Goal: Task Accomplishment & Management: Manage account settings

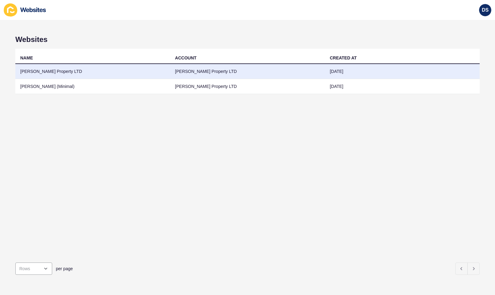
click at [67, 71] on td "[PERSON_NAME] Property LTD" at bounding box center [92, 71] width 155 height 15
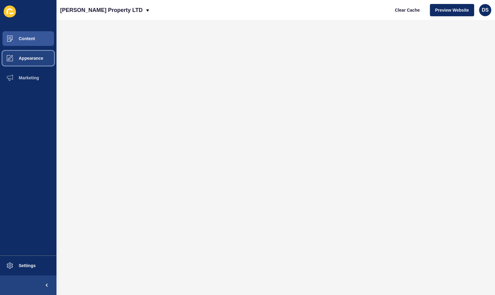
click at [17, 63] on span at bounding box center [10, 58] width 20 height 20
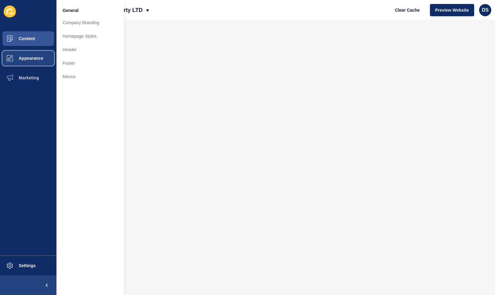
click at [31, 62] on button "Appearance" at bounding box center [28, 58] width 56 height 20
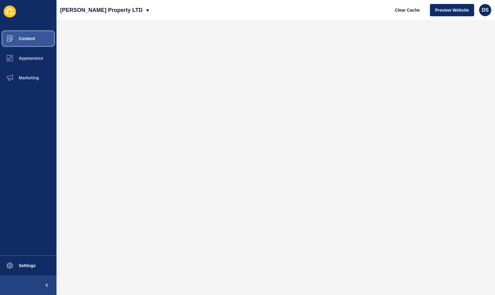
click at [35, 40] on span "Content" at bounding box center [17, 38] width 36 height 5
click at [38, 62] on button "Appearance" at bounding box center [28, 58] width 56 height 20
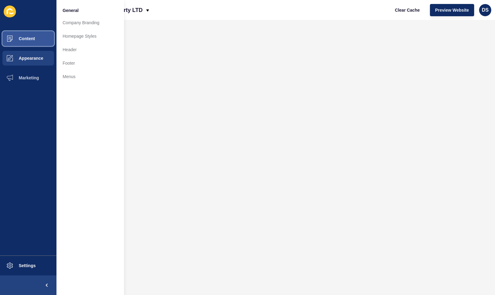
click at [36, 38] on button "Content" at bounding box center [28, 39] width 56 height 20
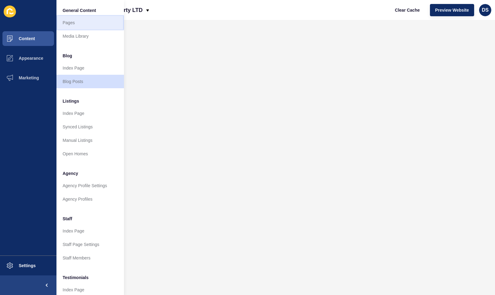
click at [71, 23] on link "Pages" at bounding box center [89, 22] width 67 height 13
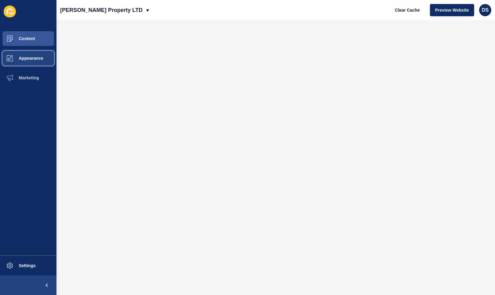
click at [34, 63] on button "Appearance" at bounding box center [28, 58] width 56 height 20
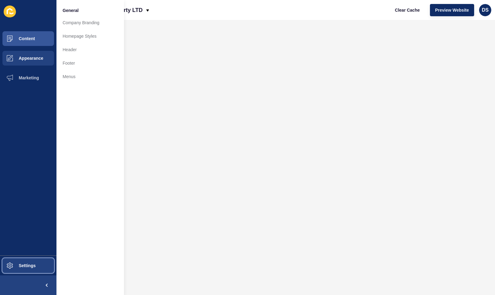
click at [29, 266] on span "Settings" at bounding box center [17, 266] width 37 height 5
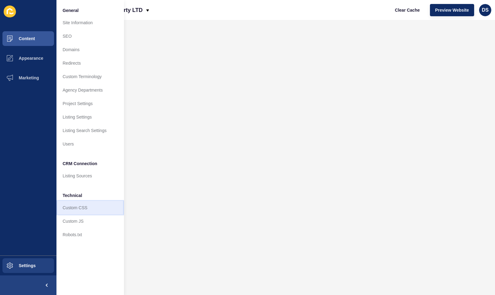
click at [88, 206] on link "Custom CSS" at bounding box center [89, 207] width 67 height 13
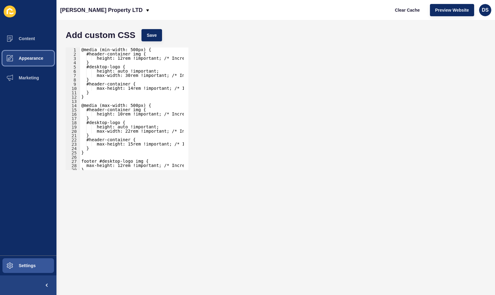
click at [29, 64] on button "Appearance" at bounding box center [28, 58] width 56 height 20
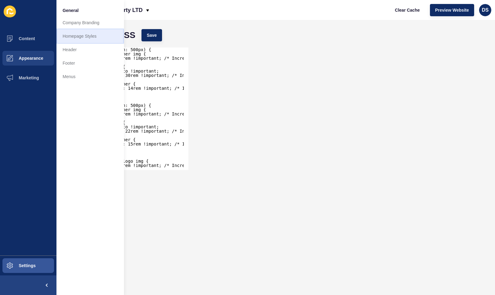
click at [93, 37] on link "Homepage Styles" at bounding box center [89, 35] width 67 height 13
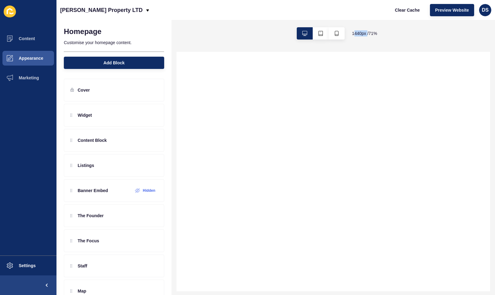
drag, startPoint x: 367, startPoint y: 33, endPoint x: 352, endPoint y: 33, distance: 14.7
click at [352, 33] on span "1440 px / 71 %" at bounding box center [364, 33] width 25 height 6
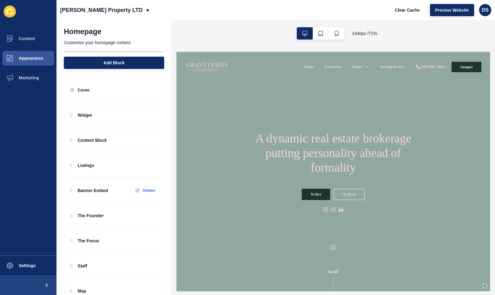
drag, startPoint x: 352, startPoint y: 33, endPoint x: 424, endPoint y: 30, distance: 71.2
click at [424, 30] on div "1440 px / 71 %" at bounding box center [332, 33] width 323 height 27
click at [28, 79] on span "Marketing" at bounding box center [19, 77] width 40 height 5
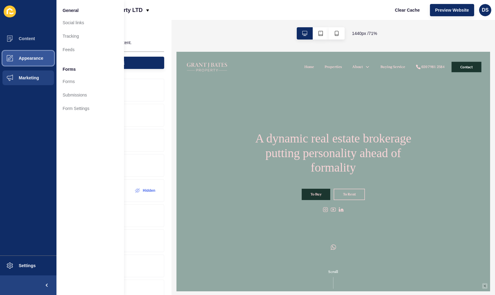
click at [29, 61] on button "Appearance" at bounding box center [28, 58] width 56 height 20
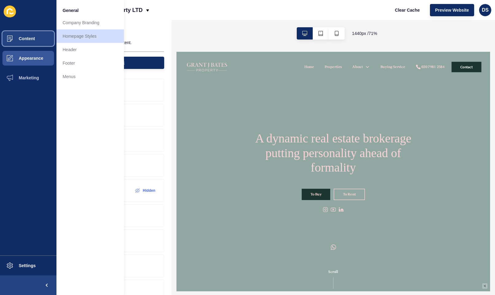
click at [28, 39] on span "Content" at bounding box center [17, 38] width 36 height 5
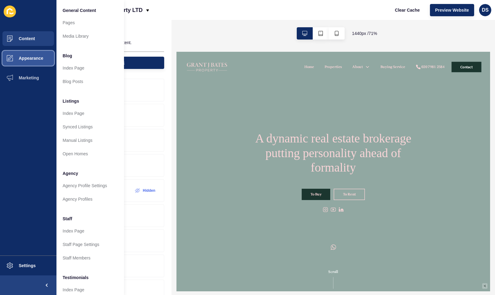
click at [34, 64] on button "Appearance" at bounding box center [28, 58] width 56 height 20
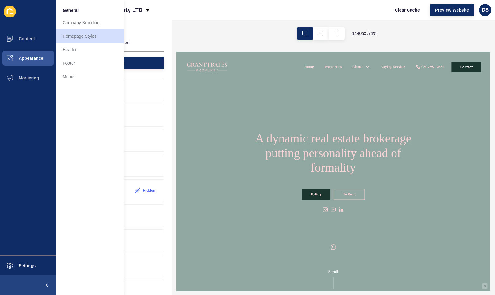
click at [196, 25] on div "1440 px / 71 %" at bounding box center [332, 33] width 323 height 27
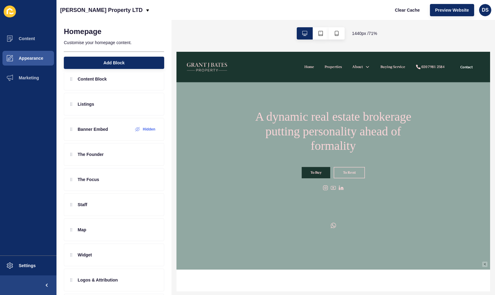
scroll to position [153, 0]
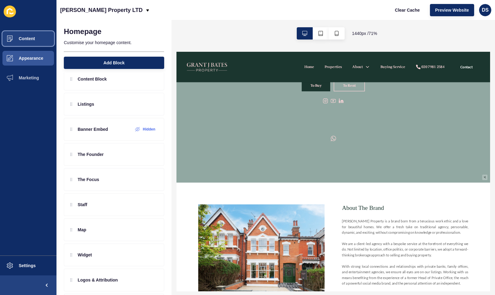
click at [40, 40] on button "Content" at bounding box center [28, 39] width 56 height 20
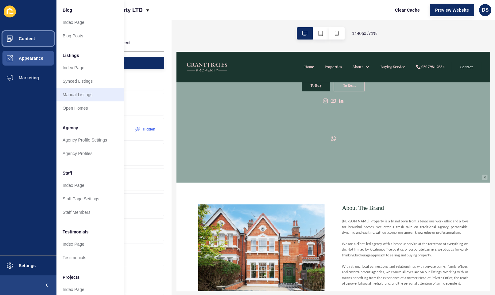
scroll to position [61, 0]
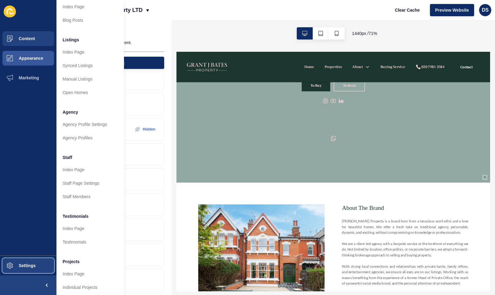
click at [21, 264] on span "Settings" at bounding box center [17, 266] width 37 height 5
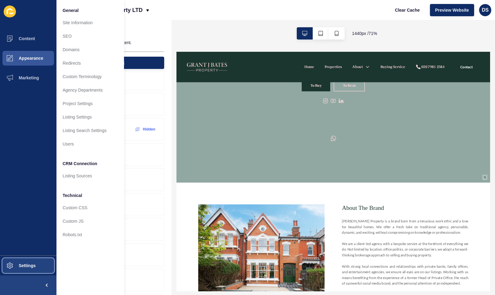
scroll to position [0, 0]
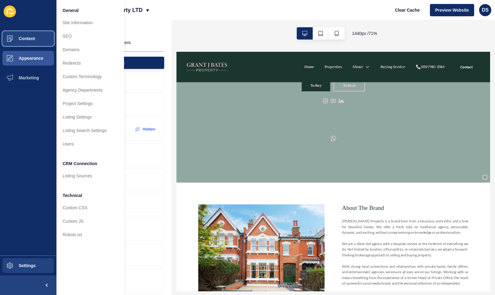
click at [30, 43] on button "Content" at bounding box center [28, 39] width 56 height 20
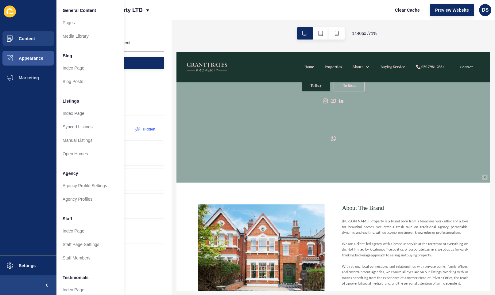
click at [223, 16] on div "[PERSON_NAME] Property LTD Clear Cache Preview Website DS" at bounding box center [275, 10] width 438 height 20
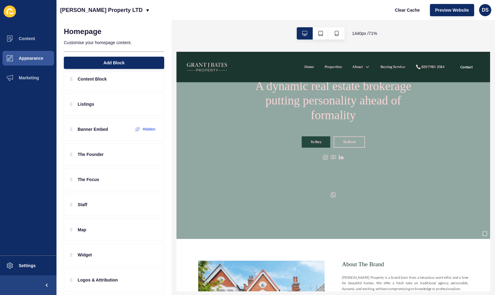
scroll to position [61, 0]
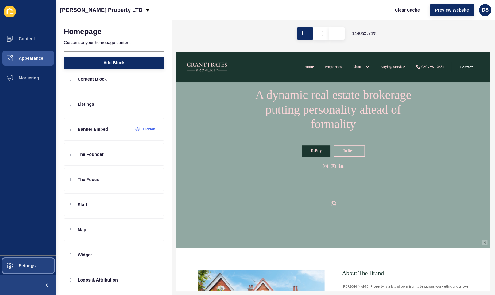
click at [33, 266] on span "Settings" at bounding box center [17, 266] width 37 height 5
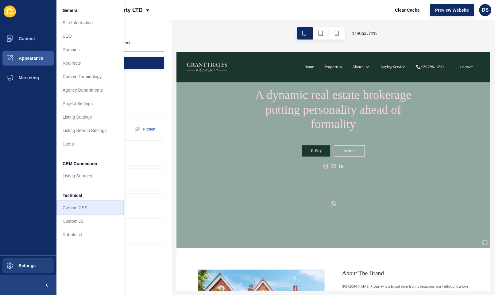
click at [84, 205] on link "Custom CSS" at bounding box center [89, 207] width 67 height 13
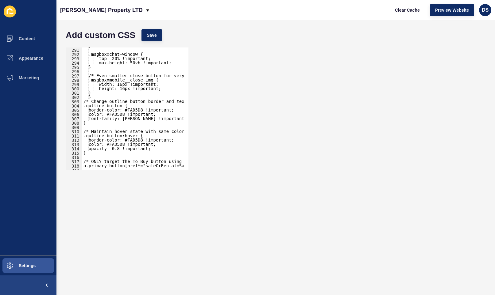
scroll to position [1245, 0]
click at [37, 63] on button "Appearance" at bounding box center [28, 58] width 56 height 20
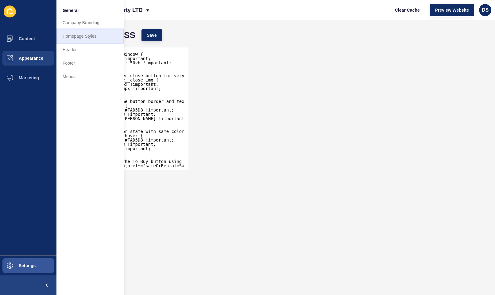
click at [96, 35] on link "Homepage Styles" at bounding box center [89, 35] width 67 height 13
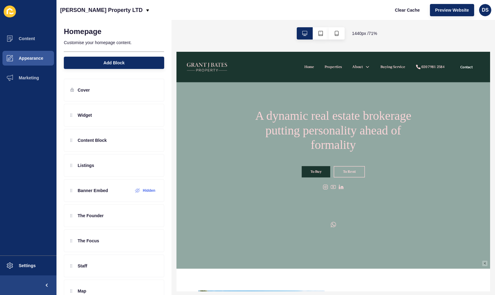
scroll to position [31, 0]
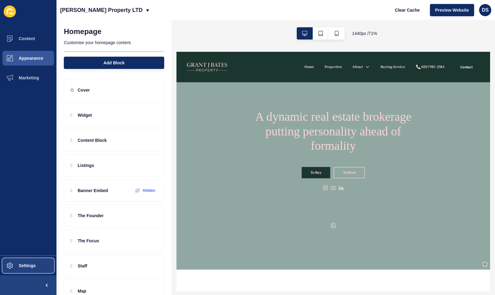
click at [31, 262] on button "Settings" at bounding box center [28, 266] width 56 height 20
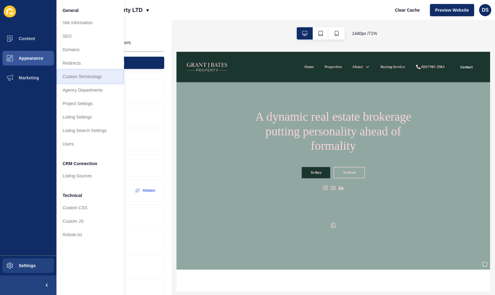
click at [83, 77] on link "Custom Terminology" at bounding box center [89, 76] width 67 height 13
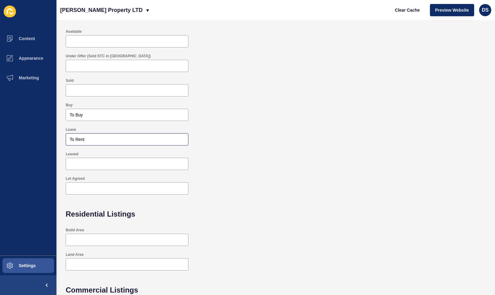
scroll to position [31, 0]
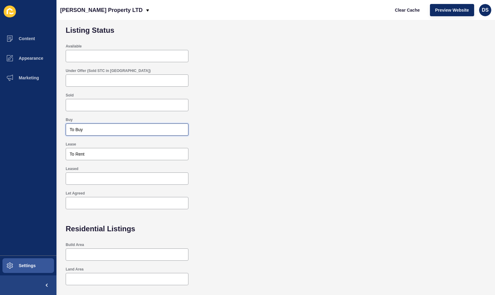
click at [95, 131] on input "To Buy" at bounding box center [127, 130] width 115 height 6
click at [96, 152] on input "To Rent" at bounding box center [127, 154] width 115 height 6
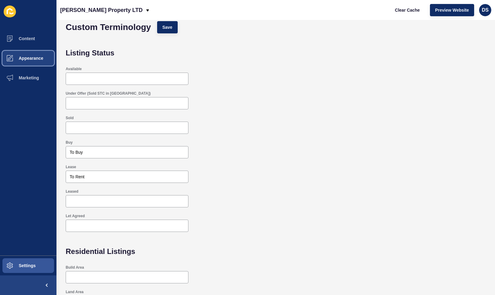
click at [36, 61] on button "Appearance" at bounding box center [28, 58] width 56 height 20
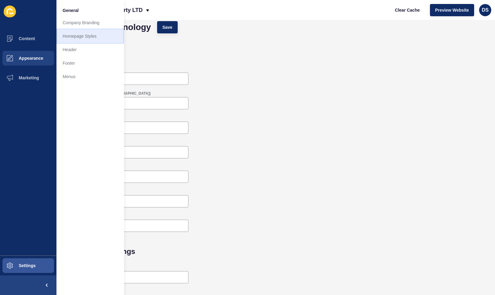
click at [96, 37] on link "Homepage Styles" at bounding box center [89, 35] width 67 height 13
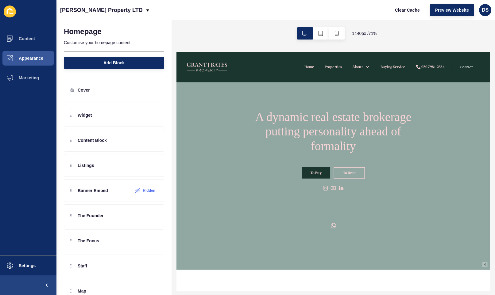
scroll to position [31, 0]
click at [91, 90] on div "Cover" at bounding box center [114, 90] width 100 height 23
click at [150, 91] on icon at bounding box center [152, 90] width 5 height 5
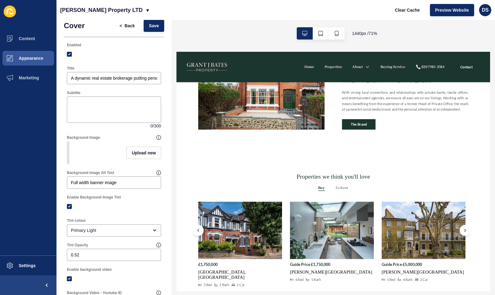
scroll to position [0, 0]
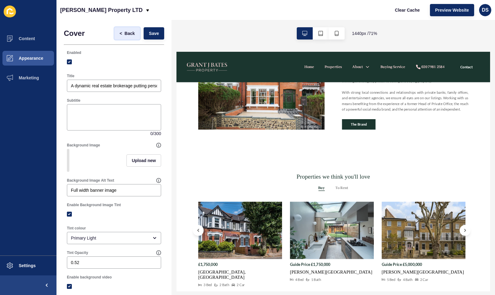
click at [127, 35] on span "Back" at bounding box center [130, 33] width 10 height 6
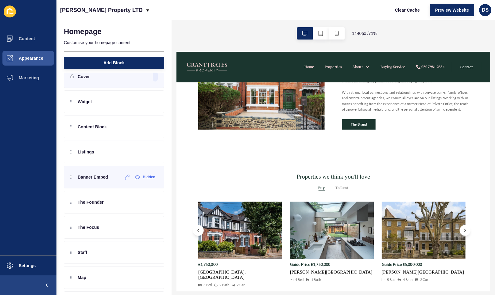
scroll to position [31, 0]
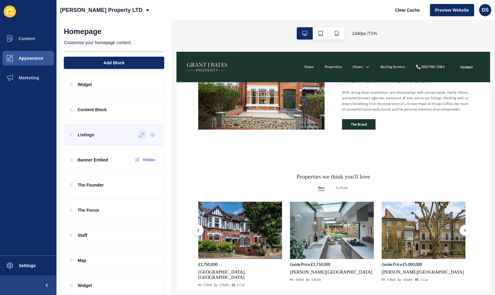
click at [140, 136] on icon at bounding box center [142, 135] width 5 height 5
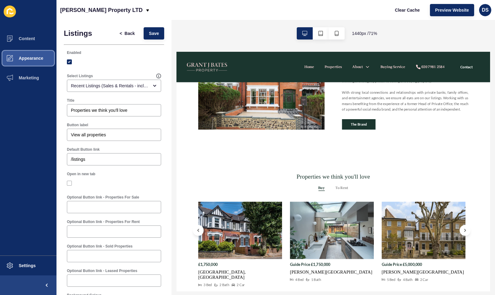
click at [20, 58] on span "Appearance" at bounding box center [21, 58] width 44 height 5
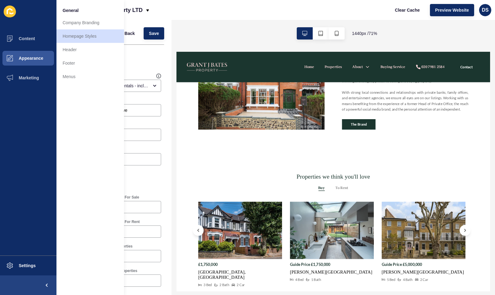
click at [220, 32] on div "1440 px / 71 %" at bounding box center [332, 33] width 323 height 27
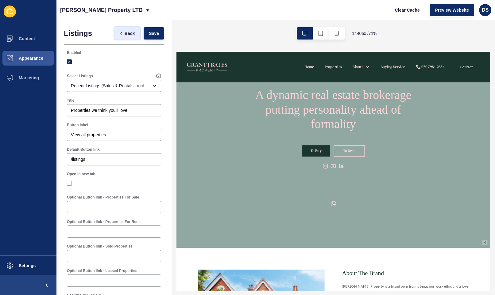
click at [125, 32] on span "Back" at bounding box center [130, 33] width 10 height 6
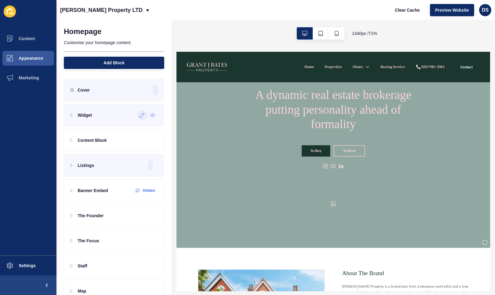
click at [140, 117] on icon at bounding box center [142, 115] width 5 height 5
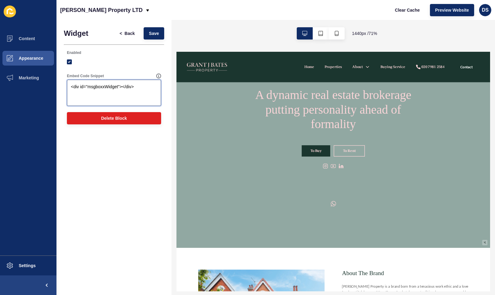
drag, startPoint x: 145, startPoint y: 92, endPoint x: 65, endPoint y: 93, distance: 80.1
click at [65, 93] on div "Embed Code Snippet <div id="msgboxxWidget"></div>" at bounding box center [114, 90] width 100 height 39
click at [114, 99] on textarea "<div id="msgboxxWidget"></div>" at bounding box center [114, 93] width 92 height 25
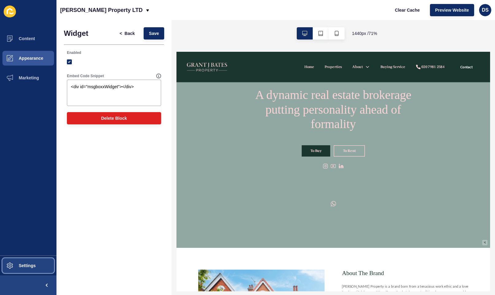
click at [42, 263] on button "Settings" at bounding box center [28, 266] width 56 height 20
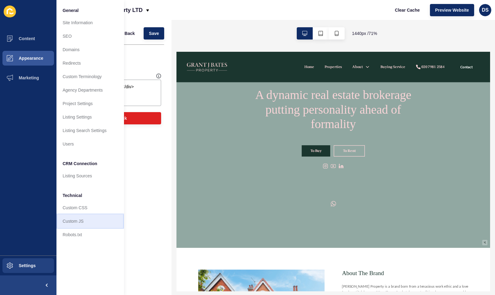
click at [84, 222] on link "Custom JS" at bounding box center [89, 221] width 67 height 13
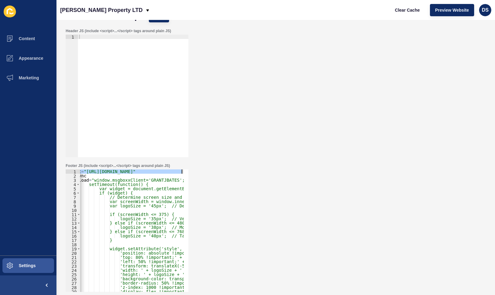
scroll to position [0, 29]
drag, startPoint x: 88, startPoint y: 171, endPoint x: 190, endPoint y: 182, distance: 102.7
click at [190, 182] on div "Footer JS (include <script>...</script> tags around plain JS) <script src="[URL…" at bounding box center [276, 227] width 426 height 135
type textarea "async onload="window.msgboxxClient='GRANTJBATES';"
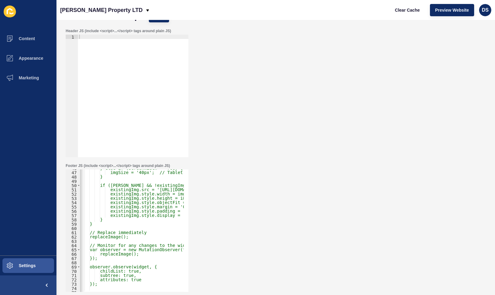
scroll to position [178, 0]
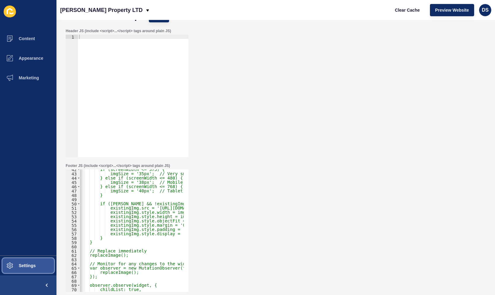
click at [31, 268] on span "Settings" at bounding box center [17, 266] width 37 height 5
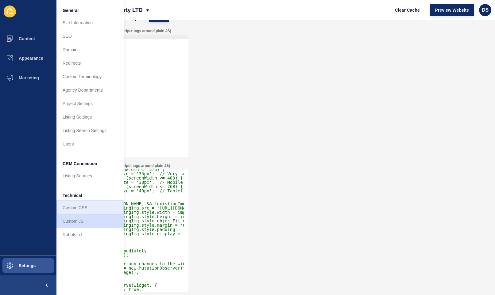
click at [78, 208] on link "Custom CSS" at bounding box center [89, 207] width 67 height 13
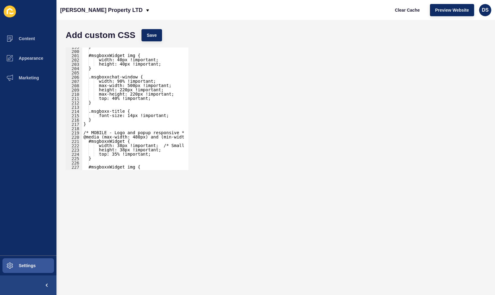
scroll to position [872, 0]
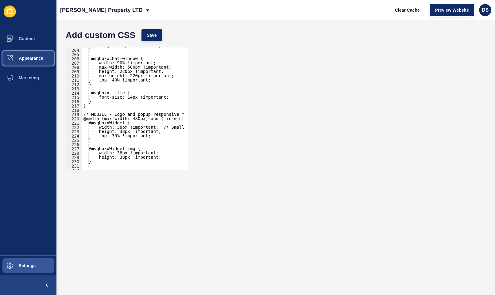
click at [37, 60] on span "Appearance" at bounding box center [21, 58] width 44 height 5
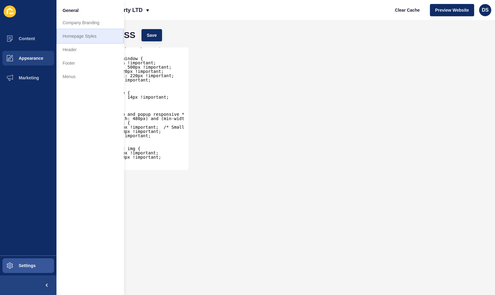
click at [93, 36] on link "Homepage Styles" at bounding box center [89, 35] width 67 height 13
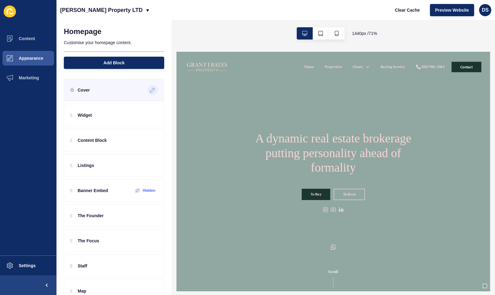
click at [150, 90] on icon at bounding box center [152, 90] width 5 height 5
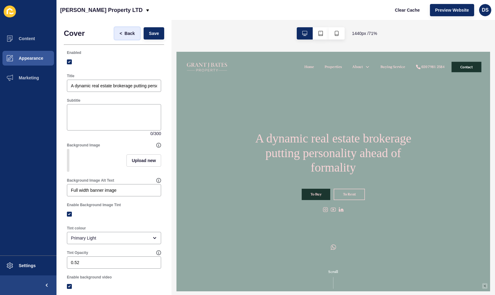
click at [126, 32] on span "Back" at bounding box center [130, 33] width 10 height 6
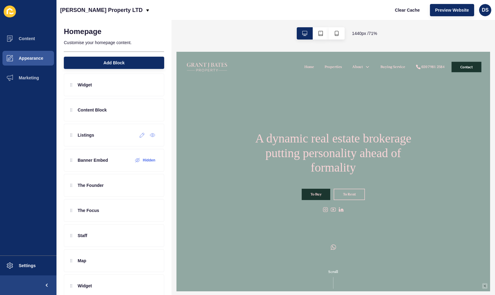
scroll to position [31, 0]
click at [21, 75] on button "Marketing" at bounding box center [28, 78] width 56 height 20
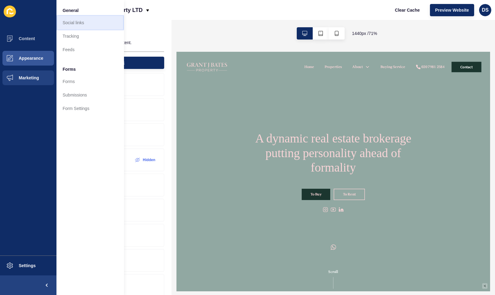
click at [85, 27] on link "Social links" at bounding box center [89, 22] width 67 height 13
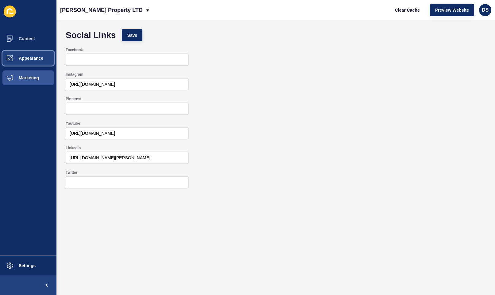
click at [27, 60] on span "Appearance" at bounding box center [21, 58] width 44 height 5
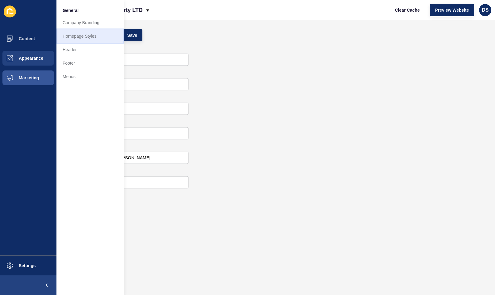
click at [79, 37] on link "Homepage Styles" at bounding box center [89, 35] width 67 height 13
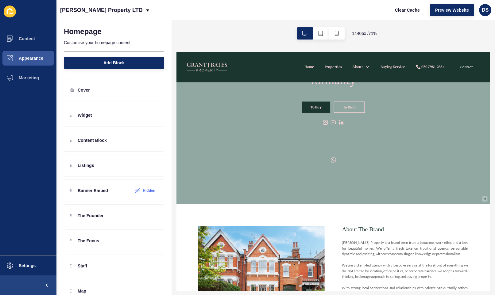
scroll to position [123, 0]
click at [332, 36] on button "button" at bounding box center [337, 33] width 16 height 12
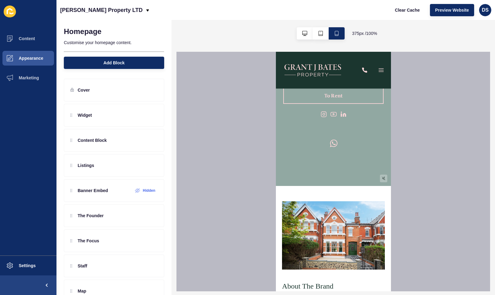
scroll to position [61, 0]
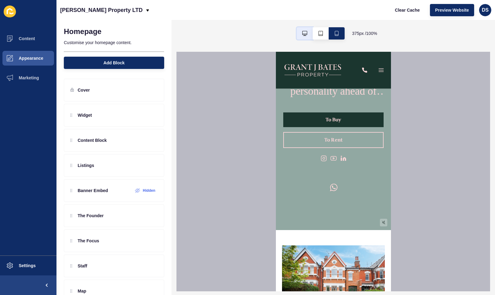
click at [300, 33] on button "button" at bounding box center [305, 33] width 16 height 12
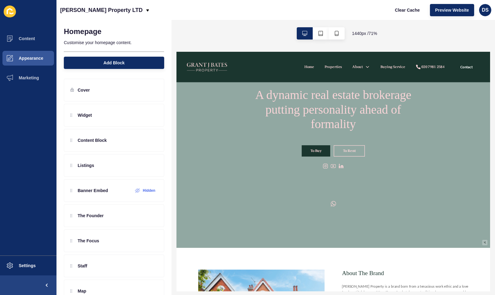
click at [394, 268] on img at bounding box center [397, 267] width 11 height 14
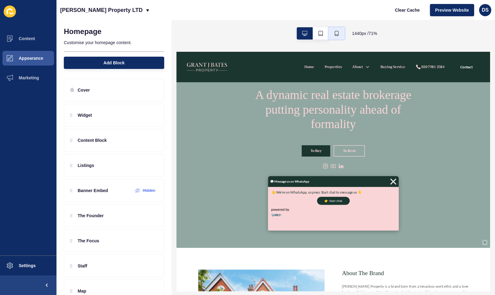
click at [336, 38] on button "button" at bounding box center [337, 33] width 16 height 12
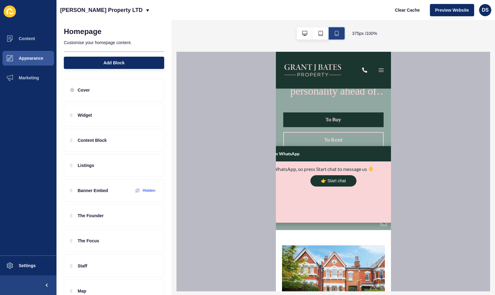
click at [336, 36] on button "button" at bounding box center [337, 33] width 16 height 12
click at [302, 35] on icon "button" at bounding box center [304, 33] width 5 height 5
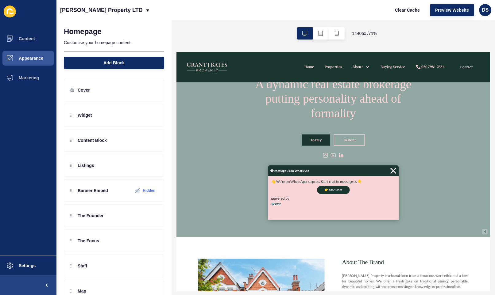
scroll to position [92, 0]
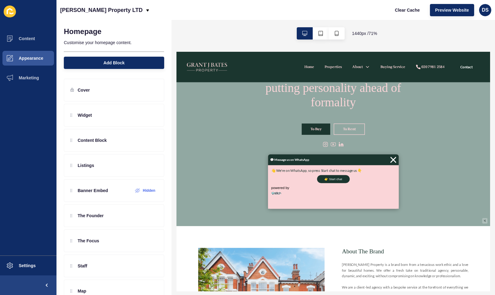
click at [477, 202] on img at bounding box center [481, 205] width 9 height 14
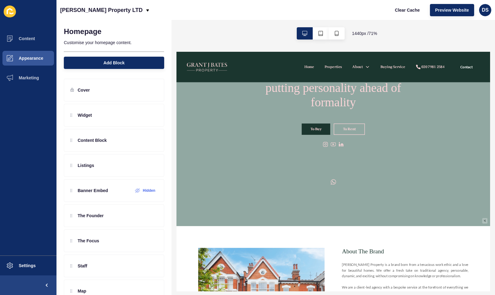
click at [396, 237] on img at bounding box center [397, 236] width 11 height 14
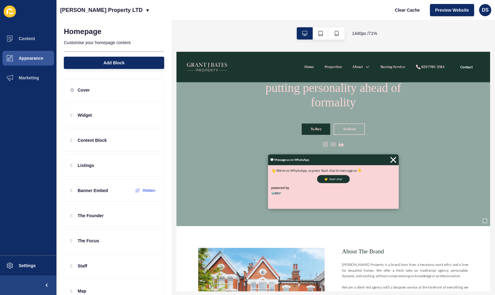
click at [480, 206] on img at bounding box center [481, 205] width 9 height 14
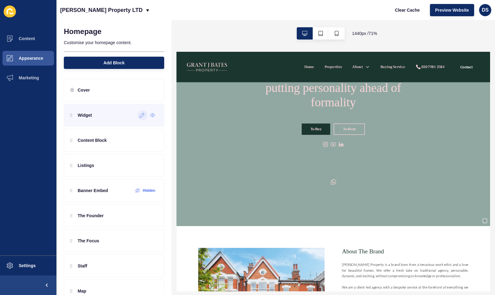
click at [140, 116] on icon at bounding box center [142, 115] width 5 height 5
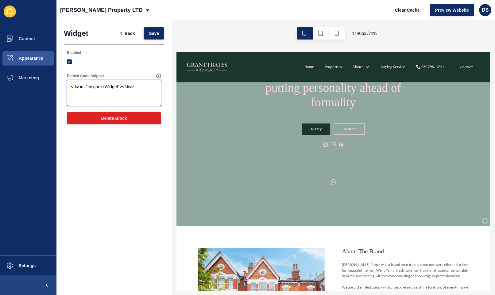
drag, startPoint x: 139, startPoint y: 87, endPoint x: 52, endPoint y: 90, distance: 86.2
click at [52, 90] on div "Content Appearance Marketing Settings [PERSON_NAME] Property LTD Clear Cache Pr…" at bounding box center [247, 147] width 495 height 295
click at [127, 34] on span "Back" at bounding box center [130, 33] width 10 height 6
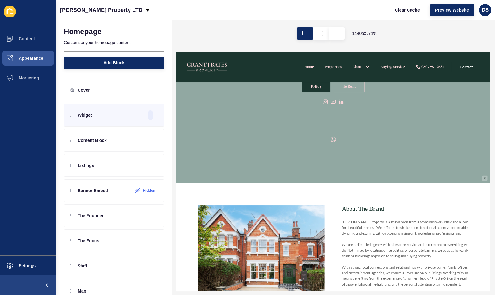
scroll to position [153, 0]
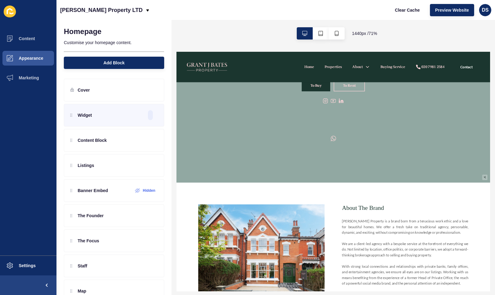
click at [394, 175] on img at bounding box center [397, 174] width 11 height 14
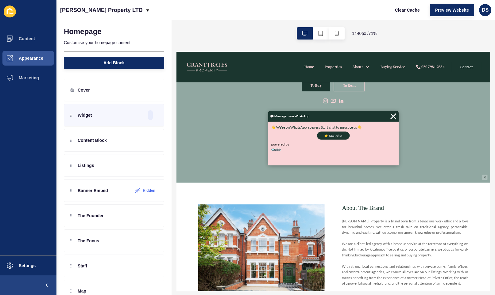
click at [479, 142] on img at bounding box center [481, 143] width 9 height 14
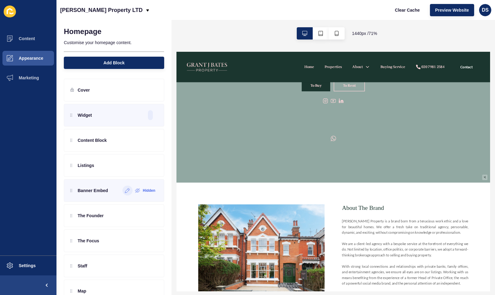
click at [125, 190] on icon at bounding box center [127, 190] width 5 height 5
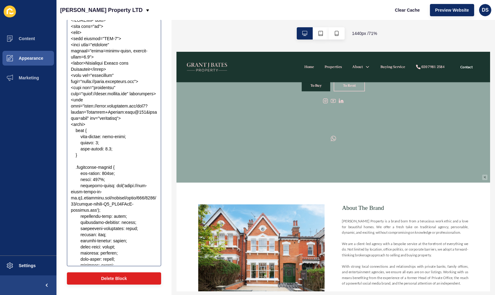
scroll to position [0, 0]
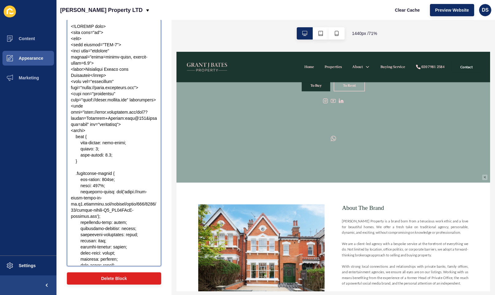
click at [118, 118] on textarea "Embed Code Snippet" at bounding box center [114, 142] width 92 height 245
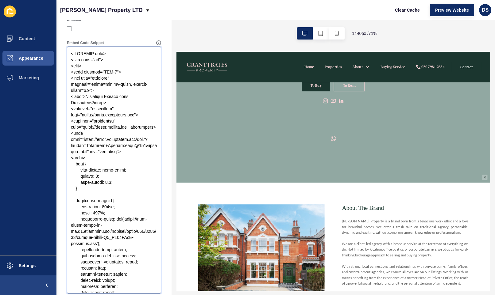
scroll to position [4, 0]
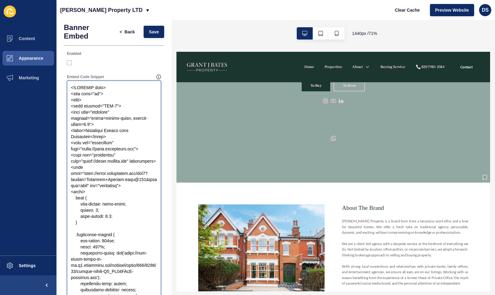
drag, startPoint x: 96, startPoint y: 90, endPoint x: 117, endPoint y: 136, distance: 50.4
click at [117, 136] on textarea "Embed Code Snippet" at bounding box center [114, 204] width 92 height 245
click at [125, 35] on span "Back" at bounding box center [130, 32] width 10 height 6
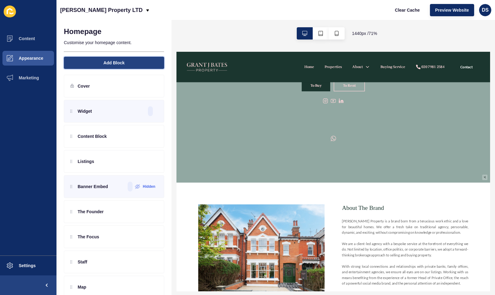
click at [117, 65] on span "Add Block" at bounding box center [113, 63] width 21 height 6
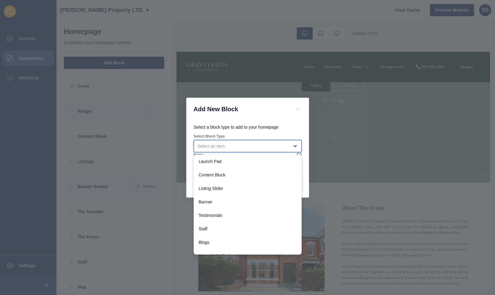
click at [288, 149] on div "close menu" at bounding box center [243, 146] width 91 height 6
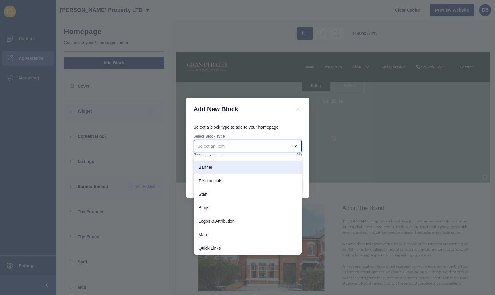
scroll to position [48, 0]
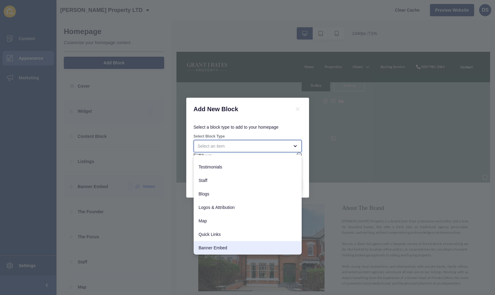
click at [247, 243] on div "Banner Embed" at bounding box center [248, 247] width 108 height 13
type input "Banner Embed"
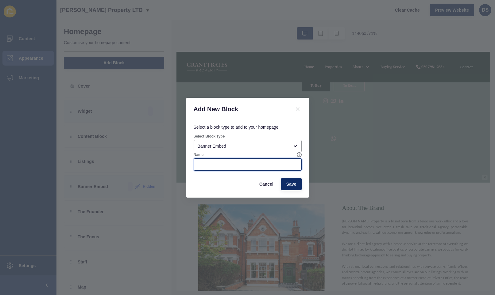
click at [264, 164] on input "Name" at bounding box center [248, 165] width 100 height 6
type input "Stitch AI"
click at [291, 183] on span "Save" at bounding box center [291, 184] width 10 height 6
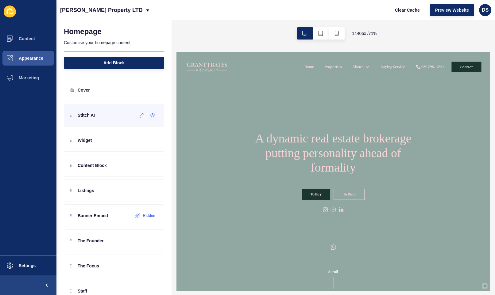
scroll to position [0, 0]
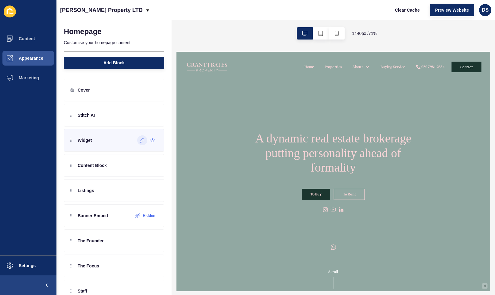
click at [140, 140] on icon at bounding box center [142, 140] width 5 height 5
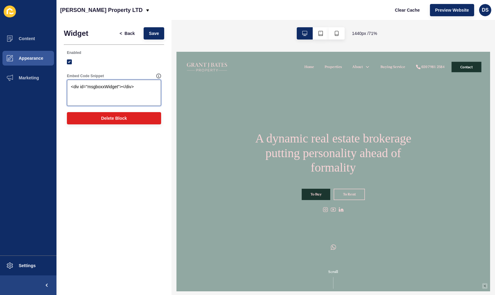
drag, startPoint x: 146, startPoint y: 90, endPoint x: 34, endPoint y: 93, distance: 112.0
click at [34, 93] on div "Content Appearance Marketing Settings [PERSON_NAME] Property LTD Clear Cache Pr…" at bounding box center [247, 147] width 495 height 295
click at [123, 33] on span "<" at bounding box center [122, 33] width 5 height 6
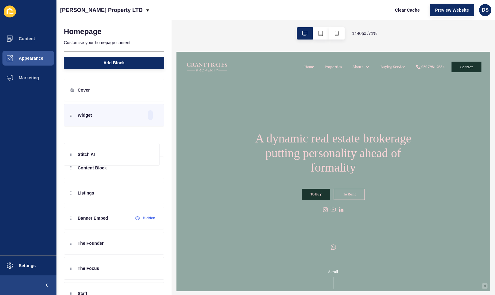
drag, startPoint x: 71, startPoint y: 117, endPoint x: 70, endPoint y: 156, distance: 39.0
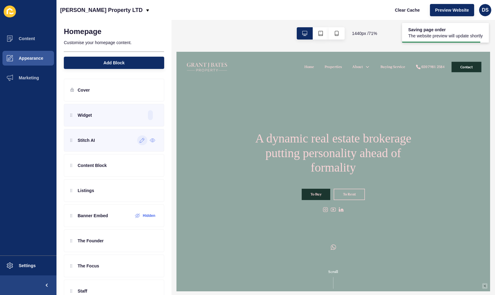
click at [138, 144] on div at bounding box center [142, 141] width 10 height 10
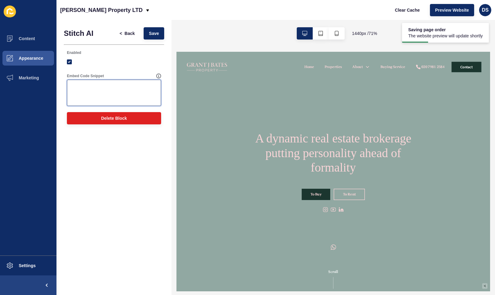
click at [108, 102] on textarea "Embed Code Snippet" at bounding box center [114, 93] width 92 height 25
paste textarea "<div id="msgboxxWidget"></div>"
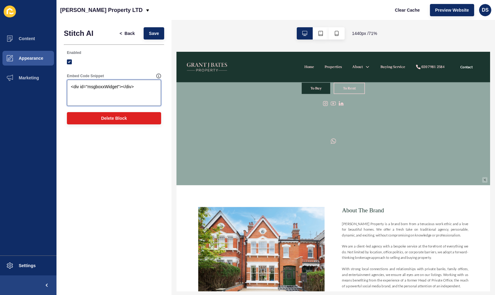
scroll to position [123, 0]
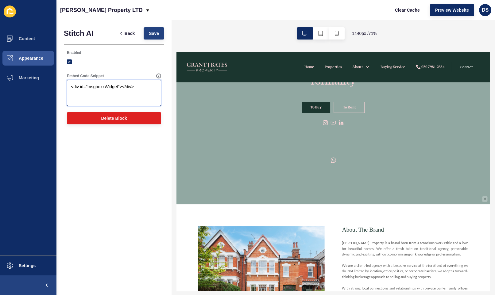
type textarea "<div id="msgboxxWidget"></div>"
click at [158, 35] on span "Save" at bounding box center [154, 33] width 10 height 6
click at [128, 33] on span "Back" at bounding box center [130, 33] width 10 height 6
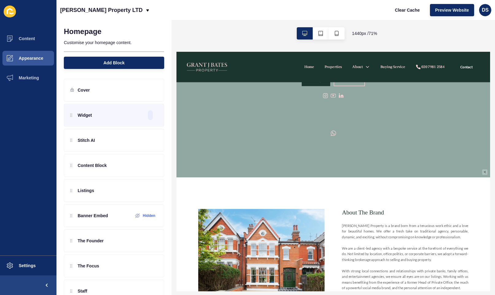
scroll to position [153, 0]
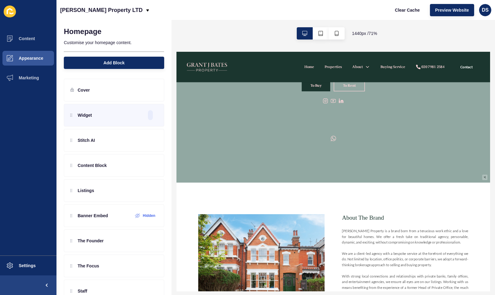
click at [395, 176] on img at bounding box center [397, 174] width 11 height 14
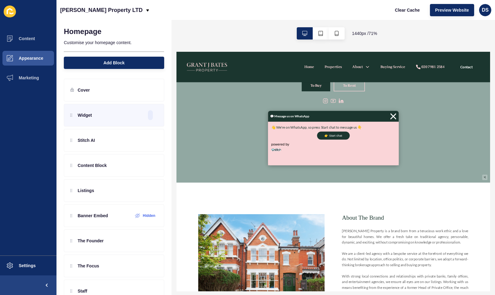
click at [483, 144] on img at bounding box center [481, 143] width 9 height 14
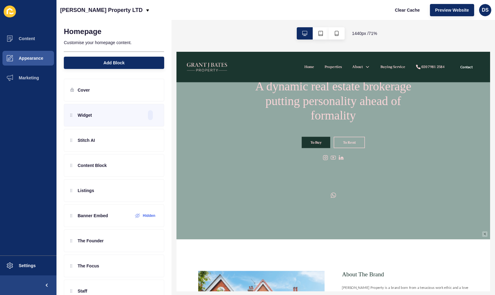
scroll to position [92, 0]
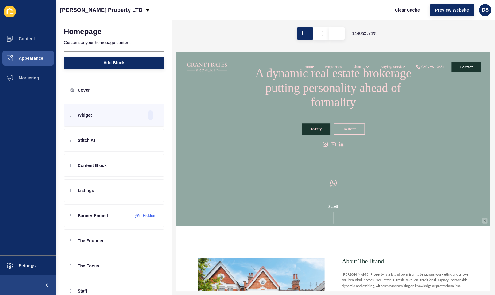
click at [396, 239] on img at bounding box center [398, 237] width 14 height 14
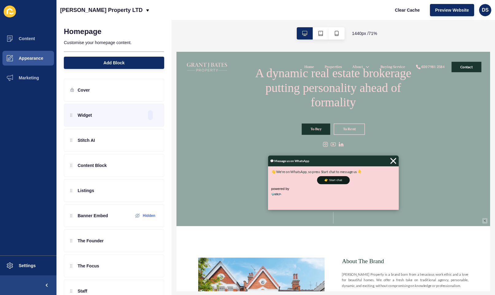
click at [400, 235] on button "👉 Start chat" at bounding box center [397, 232] width 46 height 11
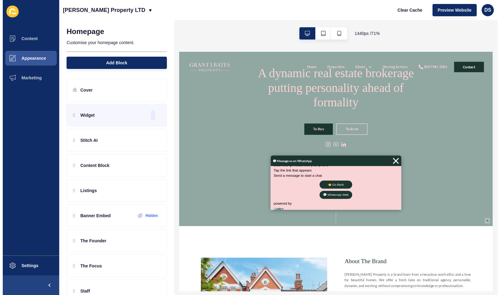
scroll to position [55, 0]
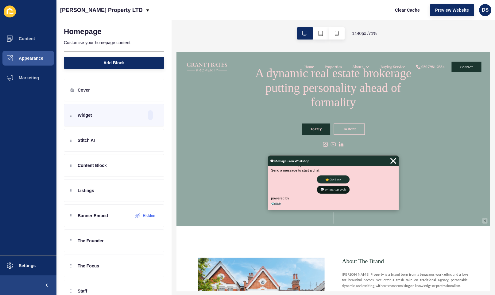
click at [389, 246] on button "💬 WhatsApp Web" at bounding box center [397, 246] width 46 height 11
click at [34, 59] on span "Appearance" at bounding box center [21, 58] width 44 height 5
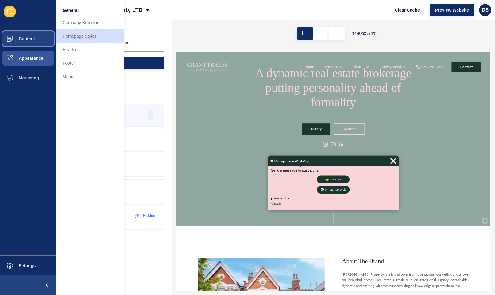
click at [38, 37] on button "Content" at bounding box center [28, 39] width 56 height 20
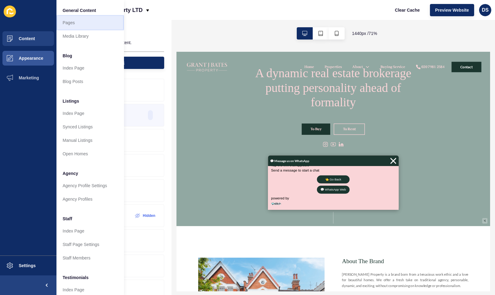
click at [75, 19] on link "Pages" at bounding box center [89, 22] width 67 height 13
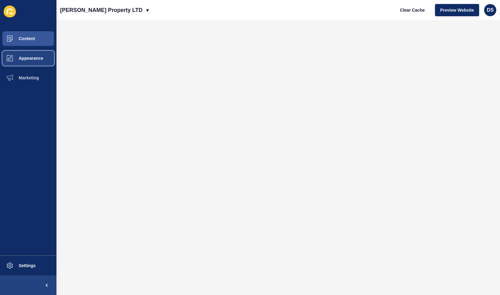
click at [39, 60] on span "Appearance" at bounding box center [21, 58] width 44 height 5
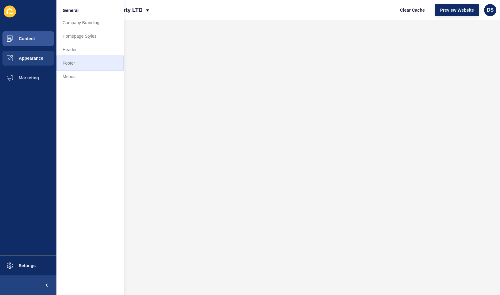
click at [76, 62] on link "Footer" at bounding box center [89, 62] width 67 height 13
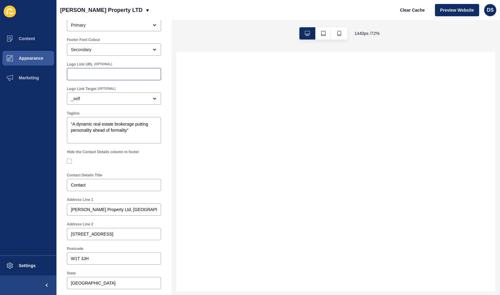
scroll to position [61, 0]
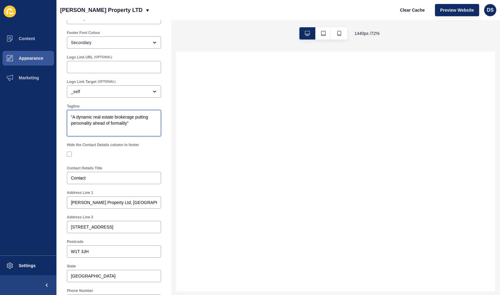
click at [72, 117] on textarea ""A dynamic real estate brokerage putting personality ahead of formality”" at bounding box center [114, 123] width 92 height 25
click at [114, 129] on textarea ""A dynamic real estate brokerage putting personality ahead of formality”" at bounding box center [114, 123] width 92 height 25
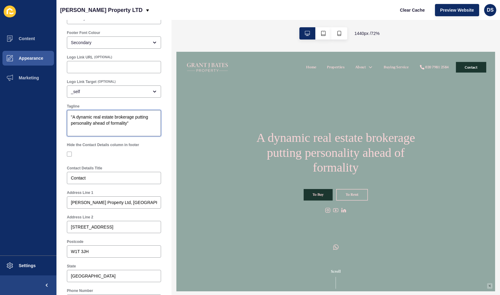
click at [74, 118] on textarea ""A dynamic real estate brokerage putting personality ahead of formality”" at bounding box center [114, 123] width 92 height 25
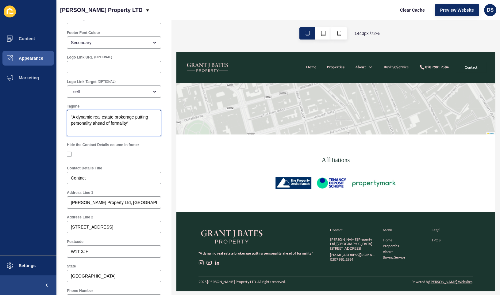
scroll to position [1677, 0]
click at [144, 203] on input "[PERSON_NAME] Property Ltd, [GEOGRAPHIC_DATA]" at bounding box center [114, 203] width 86 height 6
click at [166, 174] on div "Footer Settings Save Footer Logo Secondary Logo Footer Background Colour Primar…" at bounding box center [113, 231] width 115 height 545
click at [37, 58] on span "Appearance" at bounding box center [21, 58] width 44 height 5
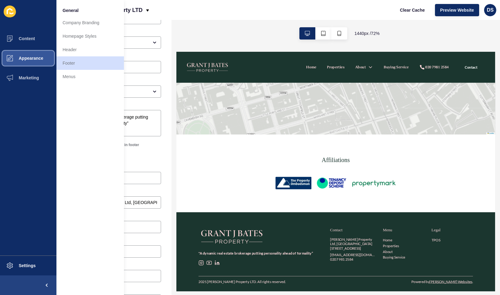
click at [30, 53] on button "Appearance" at bounding box center [28, 58] width 56 height 20
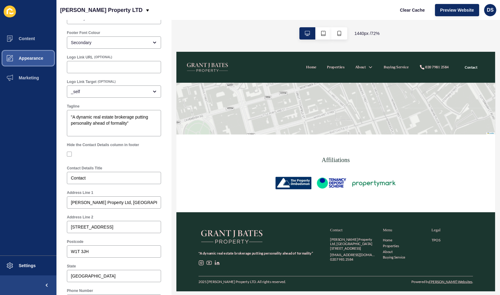
click at [28, 57] on span "Appearance" at bounding box center [21, 58] width 44 height 5
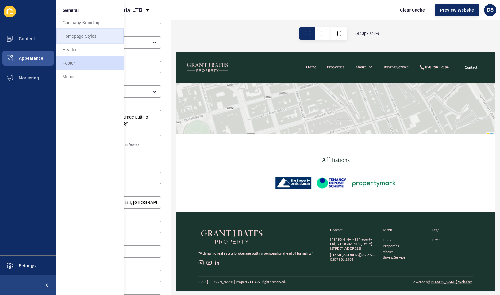
click at [89, 33] on link "Homepage Styles" at bounding box center [89, 35] width 67 height 13
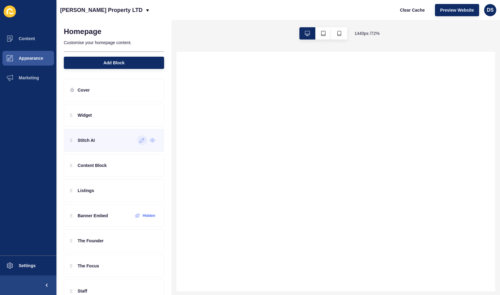
click at [137, 142] on div at bounding box center [142, 141] width 10 height 10
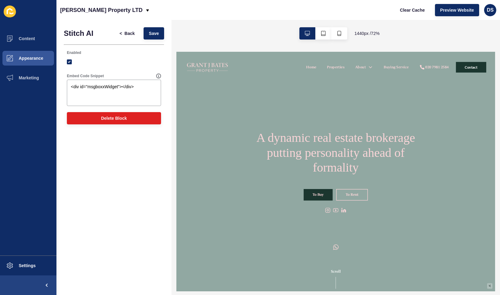
click at [67, 62] on div "Enabled" at bounding box center [113, 59] width 95 height 18
click at [67, 62] on label at bounding box center [69, 62] width 5 height 5
click at [68, 62] on input "Enabled" at bounding box center [70, 62] width 4 height 4
checkbox input "false"
click at [161, 32] on button "Save" at bounding box center [154, 33] width 21 height 12
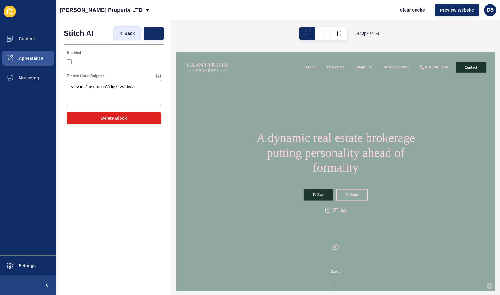
click at [129, 35] on span "Back" at bounding box center [130, 33] width 10 height 6
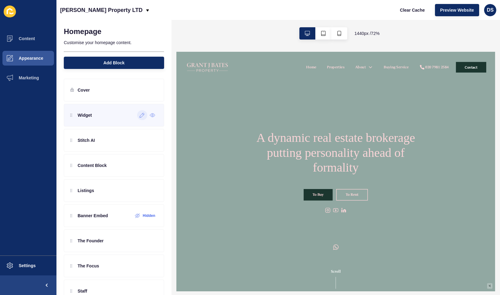
click at [140, 117] on icon at bounding box center [142, 115] width 5 height 5
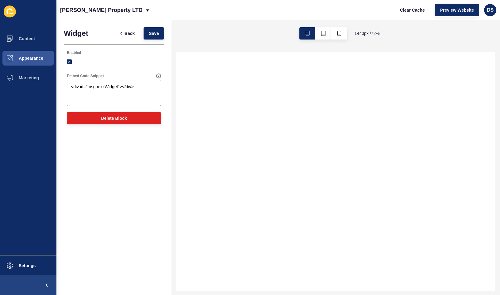
click at [72, 60] on input "Enabled" at bounding box center [70, 62] width 4 height 4
checkbox input "false"
click at [152, 33] on span "Save" at bounding box center [154, 33] width 10 height 6
click at [132, 35] on span "Back" at bounding box center [130, 33] width 10 height 6
